Goal: Check status: Check status

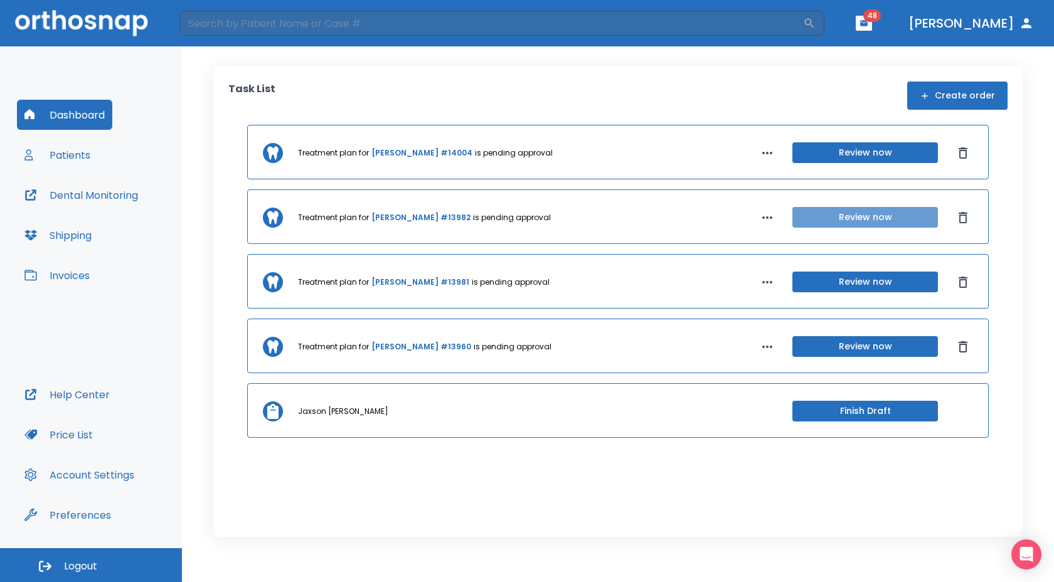
click at [816, 212] on button "Review now" at bounding box center [866, 217] width 146 height 21
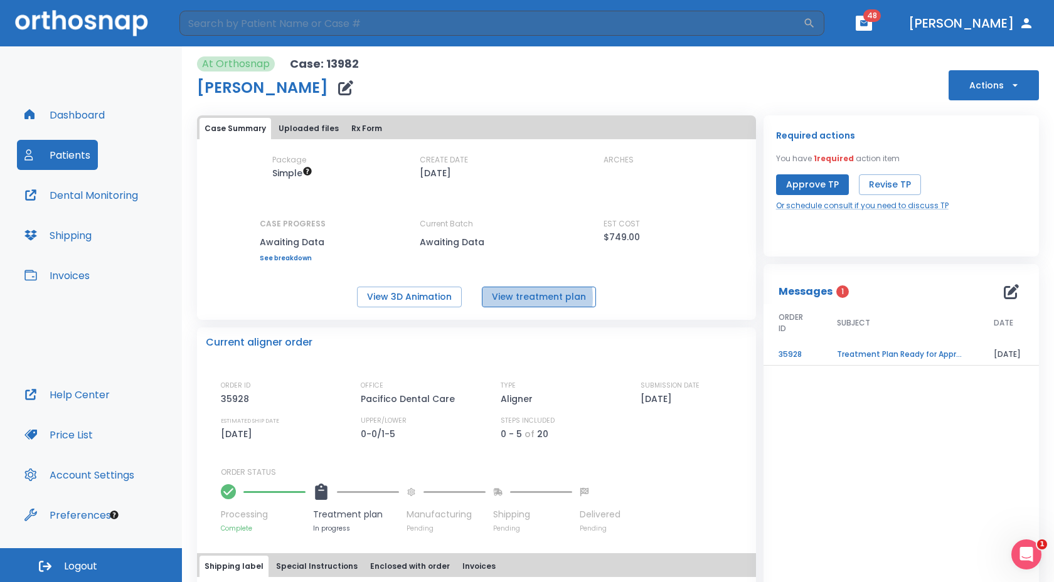
click at [511, 298] on button "View treatment plan" at bounding box center [539, 297] width 114 height 21
click at [547, 215] on div "Package Simple CREATE DATE 07/23/25 ARCHES CASE PROGRESS Awaiting Data Upper pr…" at bounding box center [476, 207] width 559 height 107
